Goal: Use online tool/utility: Use online tool/utility

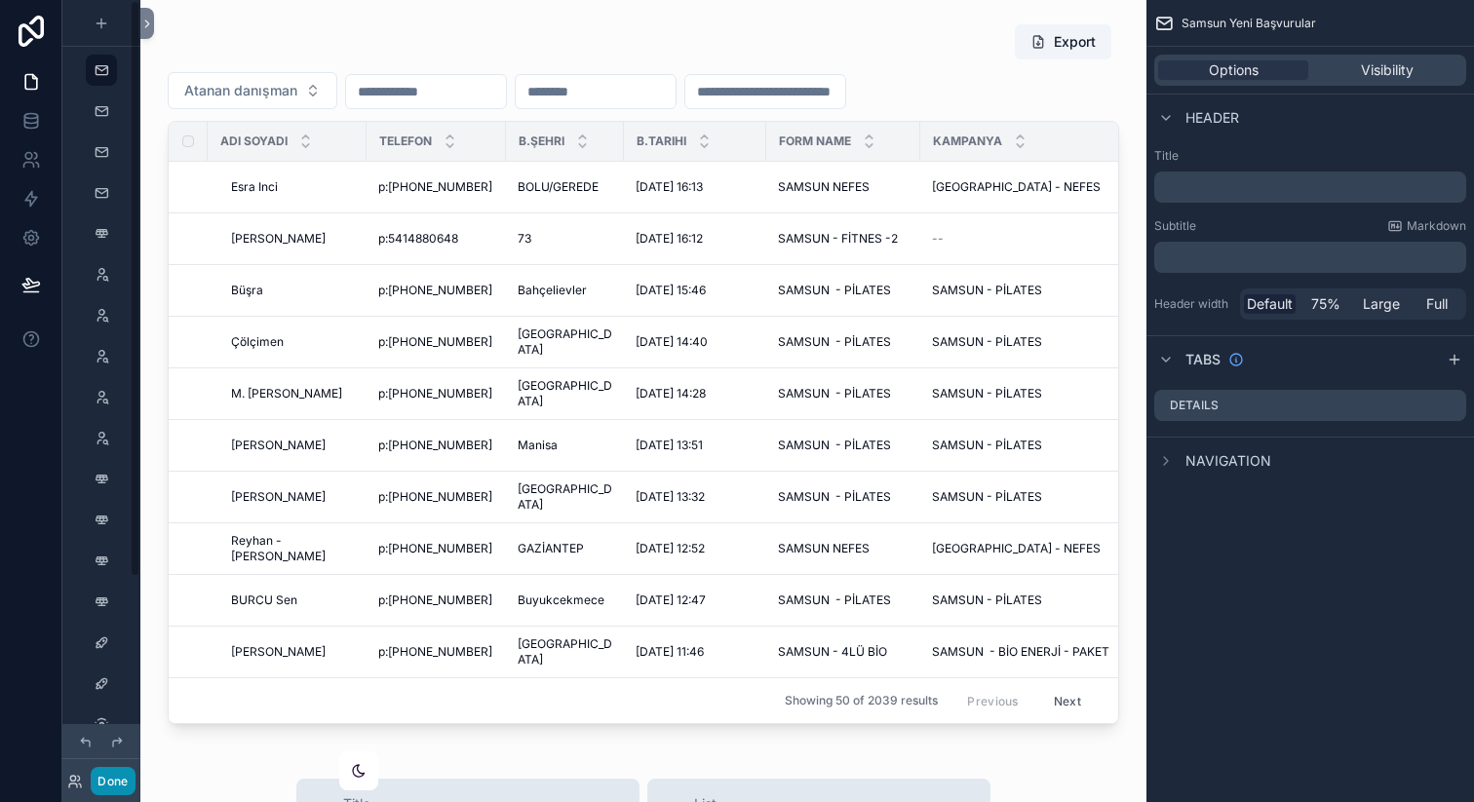
click at [100, 788] on button "Done" at bounding box center [113, 781] width 44 height 28
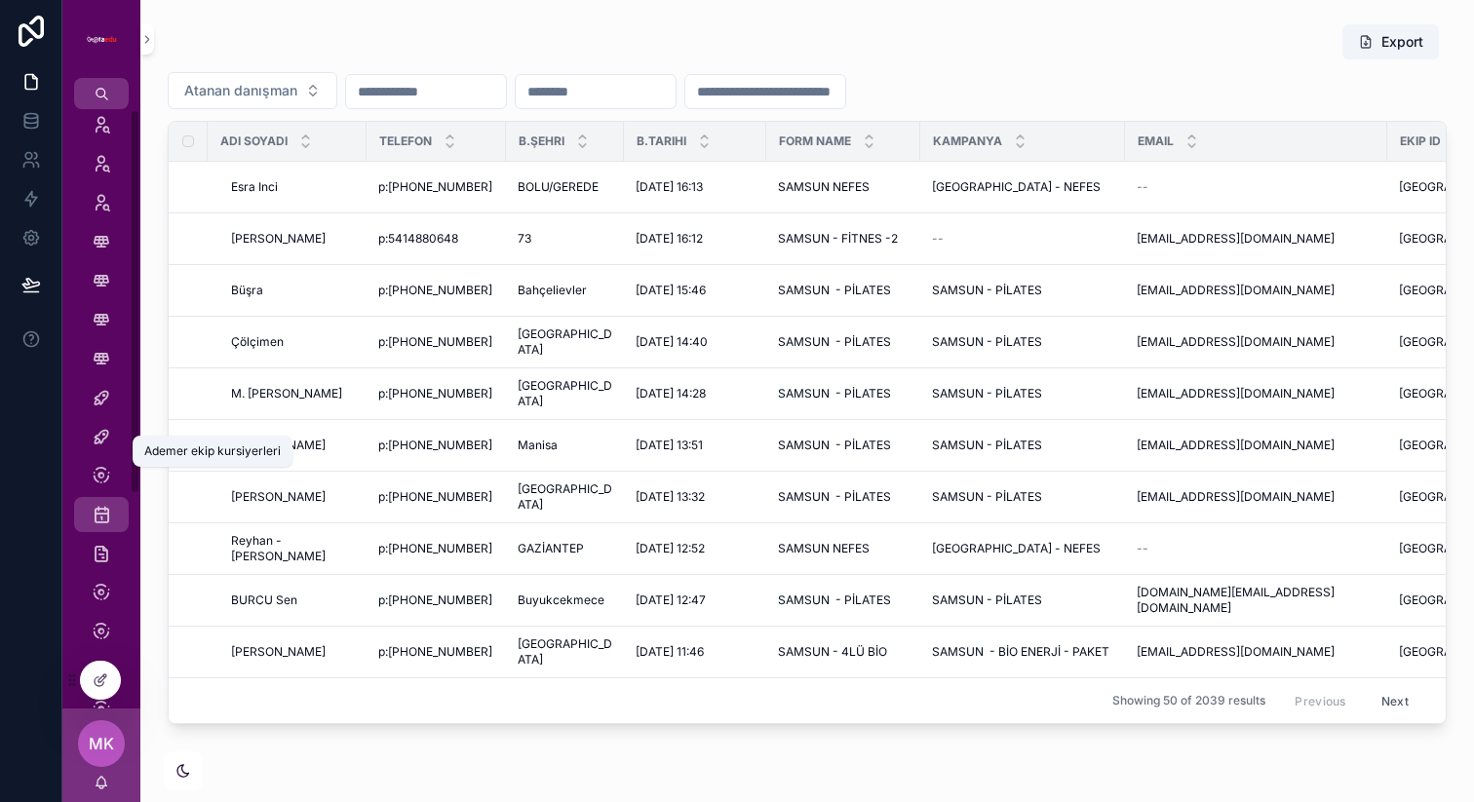
scroll to position [332, 0]
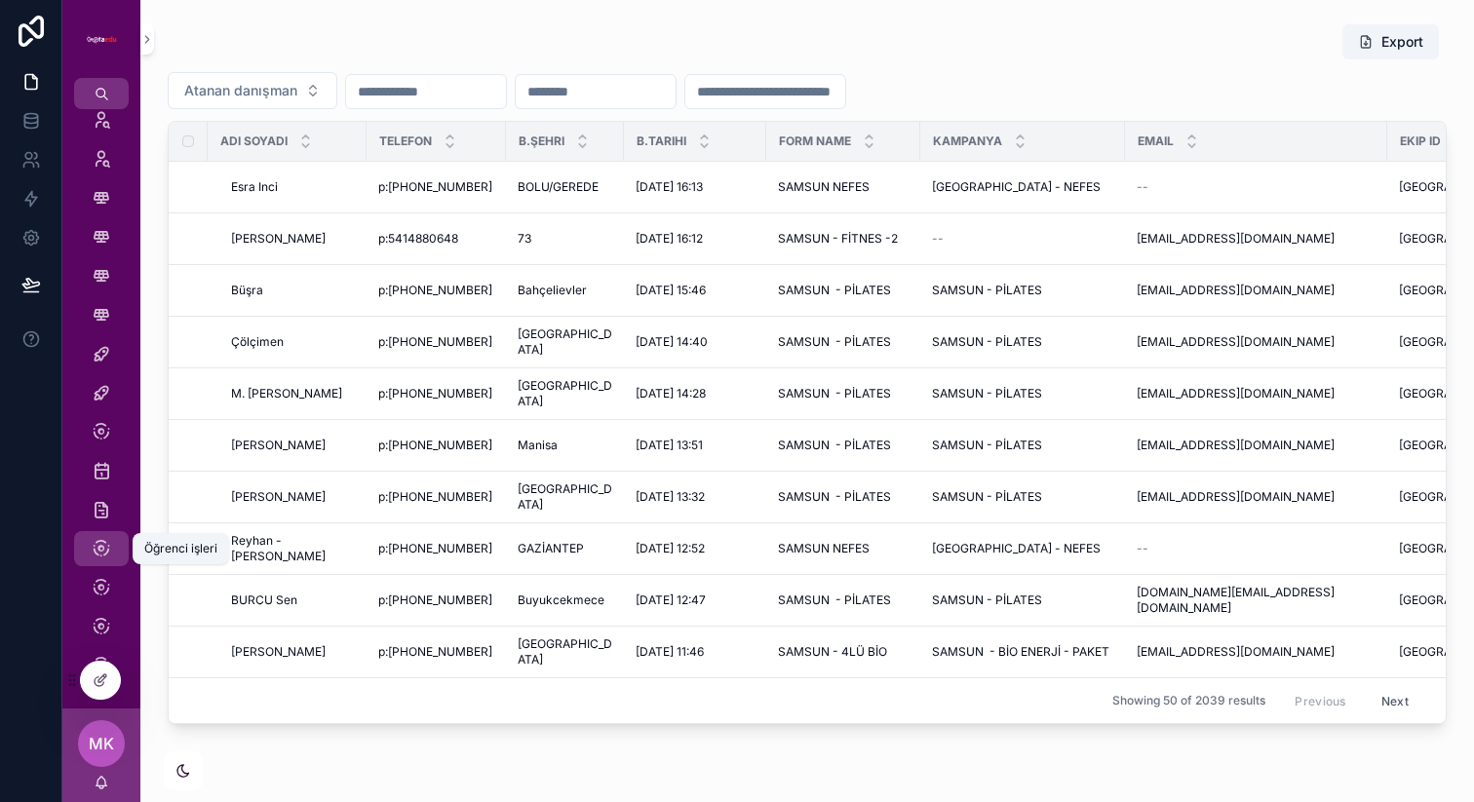
click at [101, 558] on icon "scrollable content" at bounding box center [101, 548] width 19 height 19
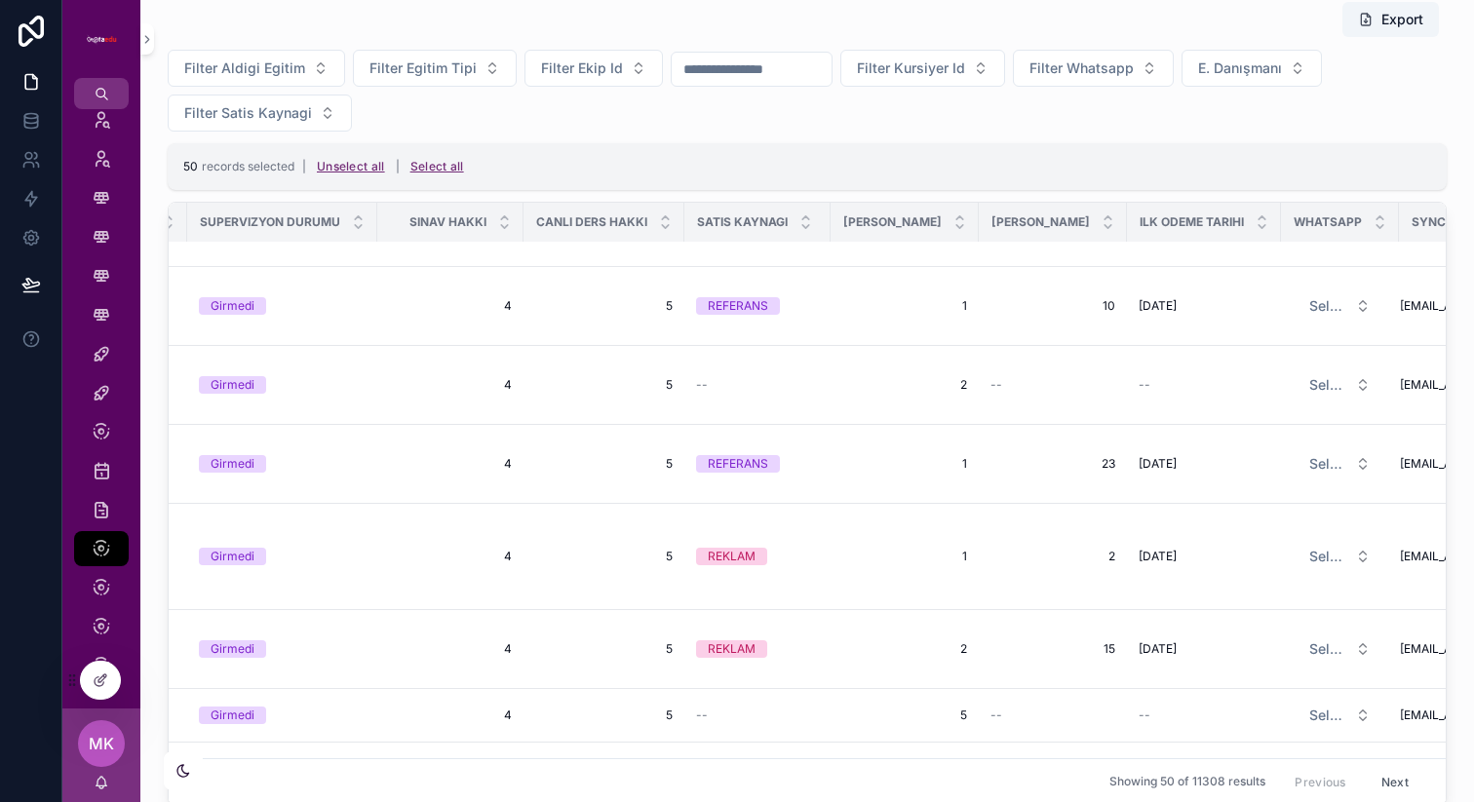
scroll to position [0, 2321]
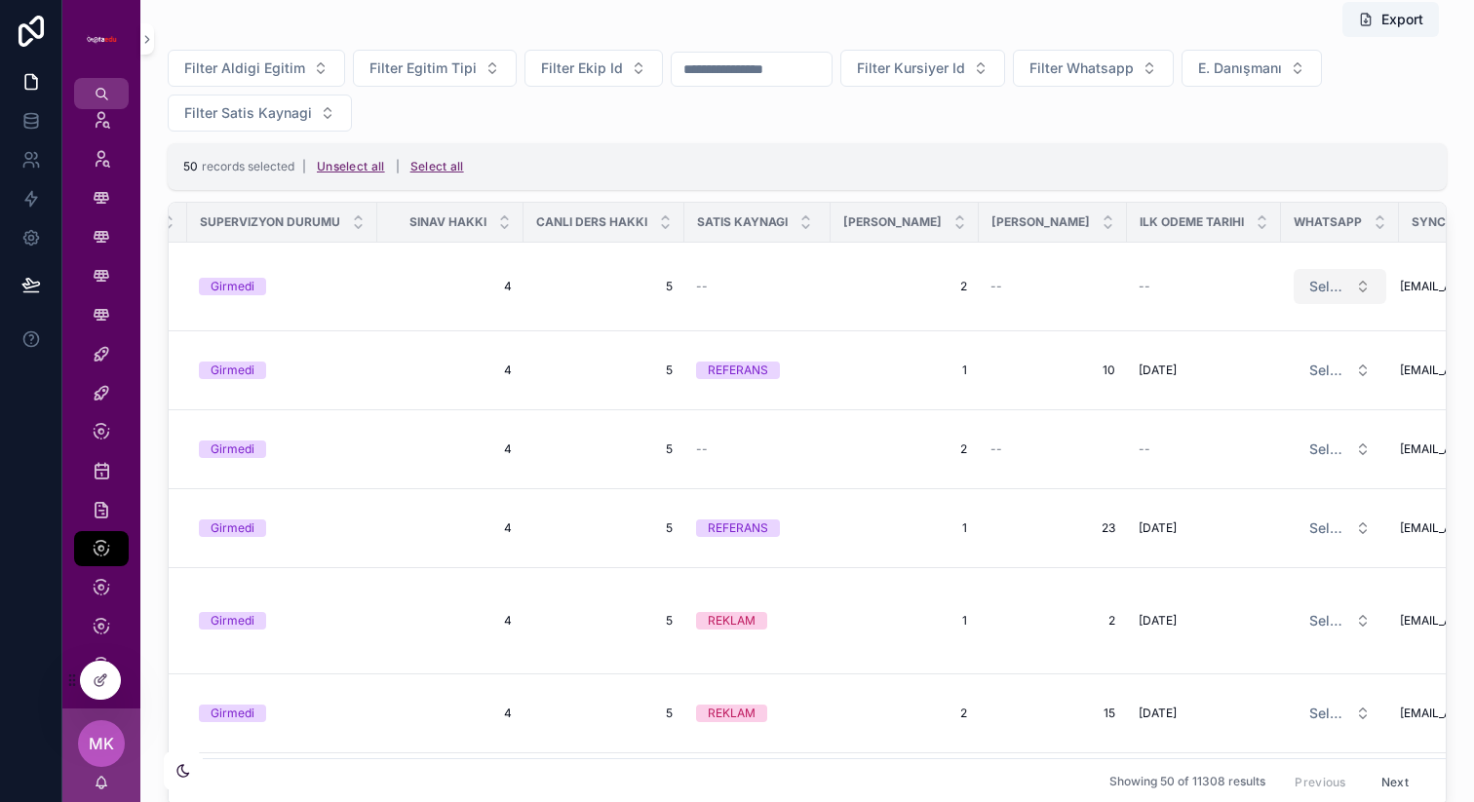
click at [1294, 291] on button "Select a Whatsapp" at bounding box center [1340, 286] width 93 height 35
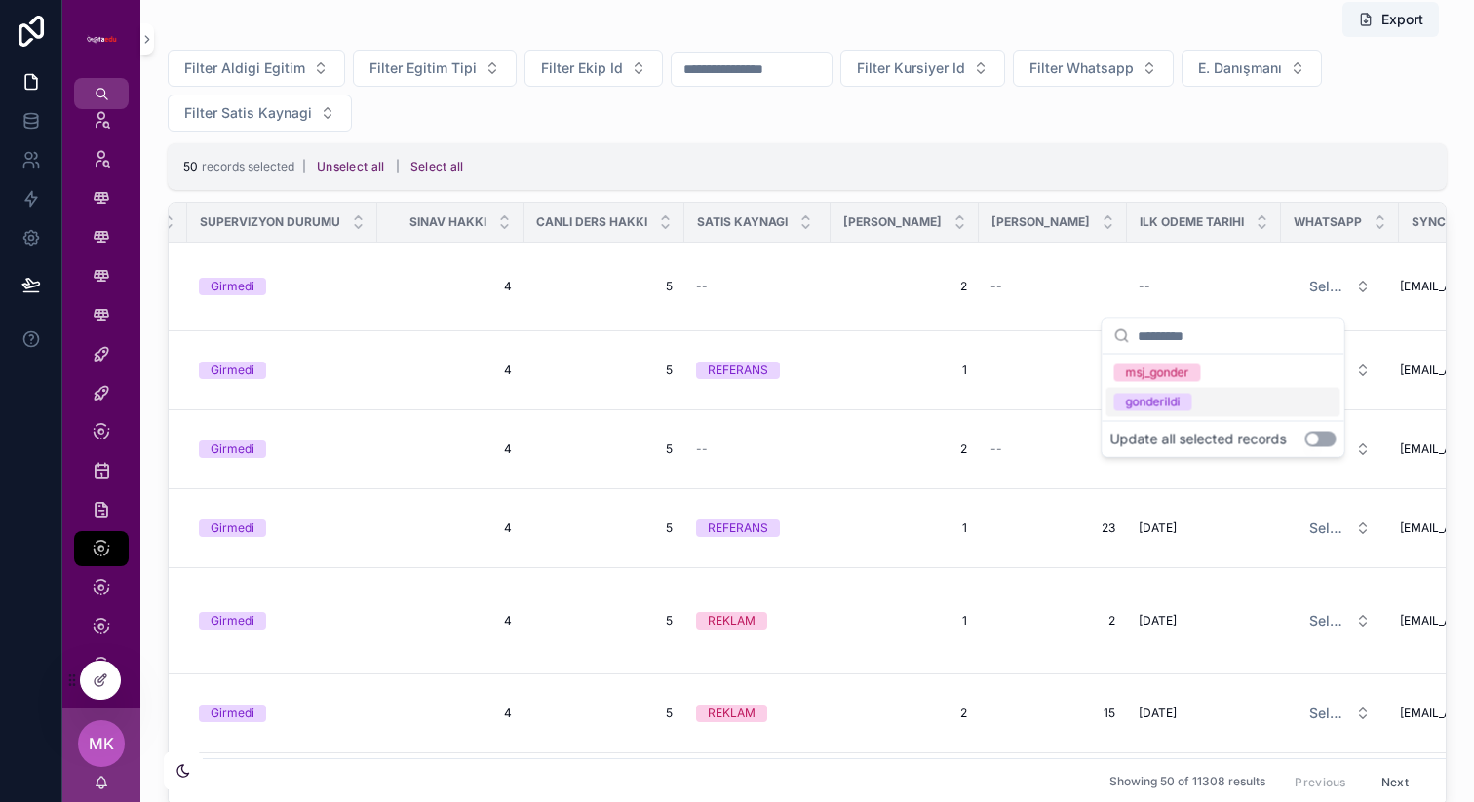
click at [1324, 440] on button "Use setting" at bounding box center [1320, 440] width 31 height 16
click at [1319, 435] on button "Use setting" at bounding box center [1320, 440] width 31 height 16
